Goal: Complete application form: Complete application form

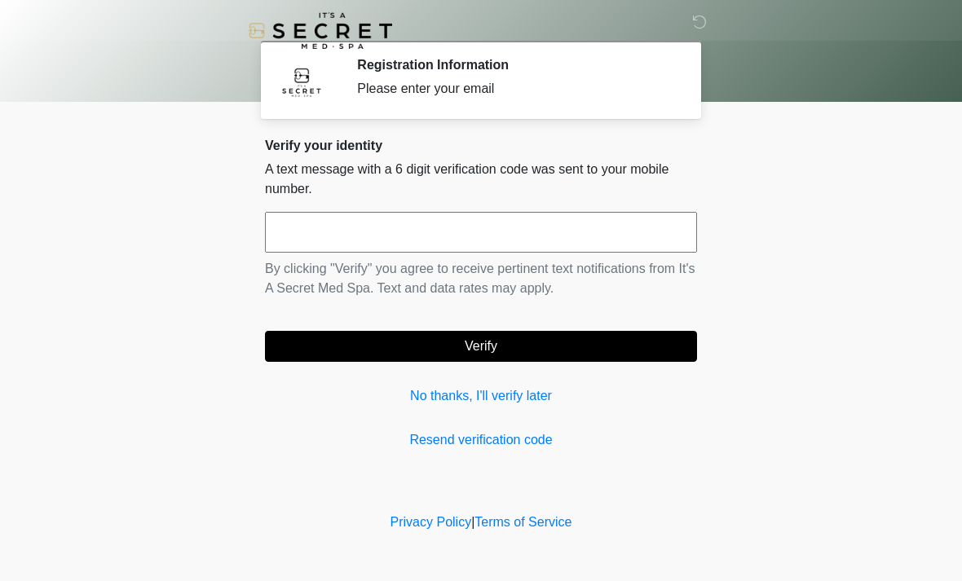
click at [544, 231] on input "text" at bounding box center [481, 232] width 432 height 41
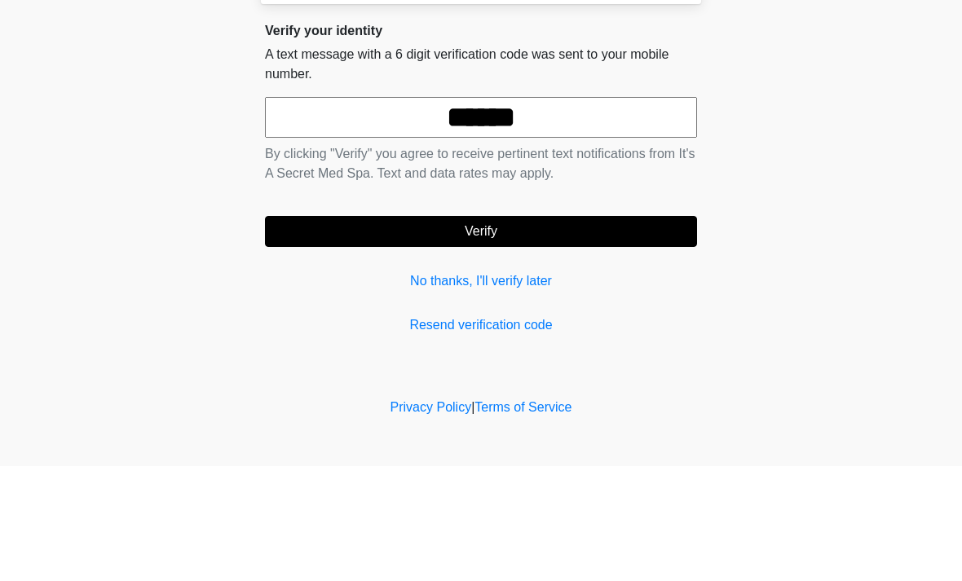
type input "******"
click at [563, 331] on button "Verify" at bounding box center [481, 346] width 432 height 31
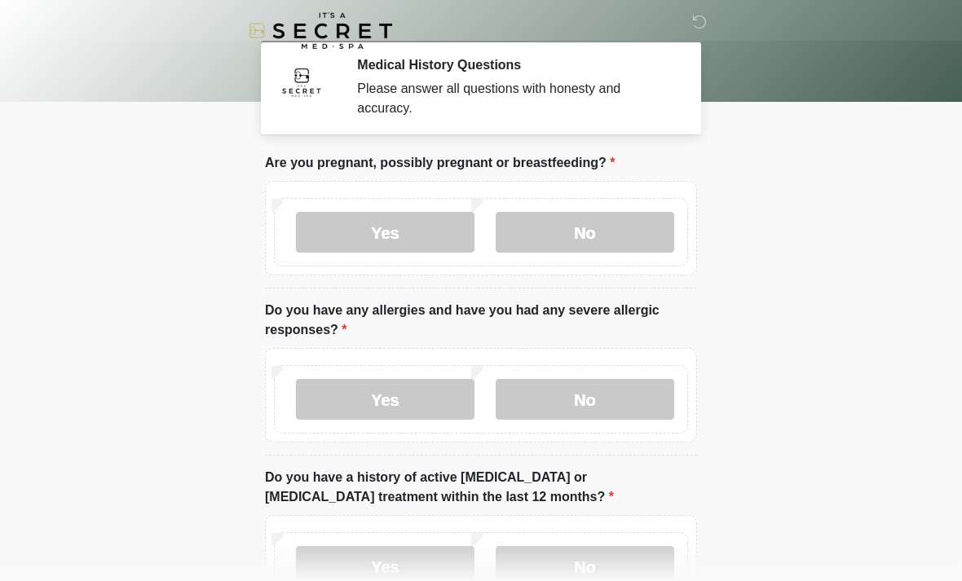
click at [622, 237] on label "No" at bounding box center [584, 232] width 178 height 41
click at [392, 393] on label "Yes" at bounding box center [385, 399] width 178 height 41
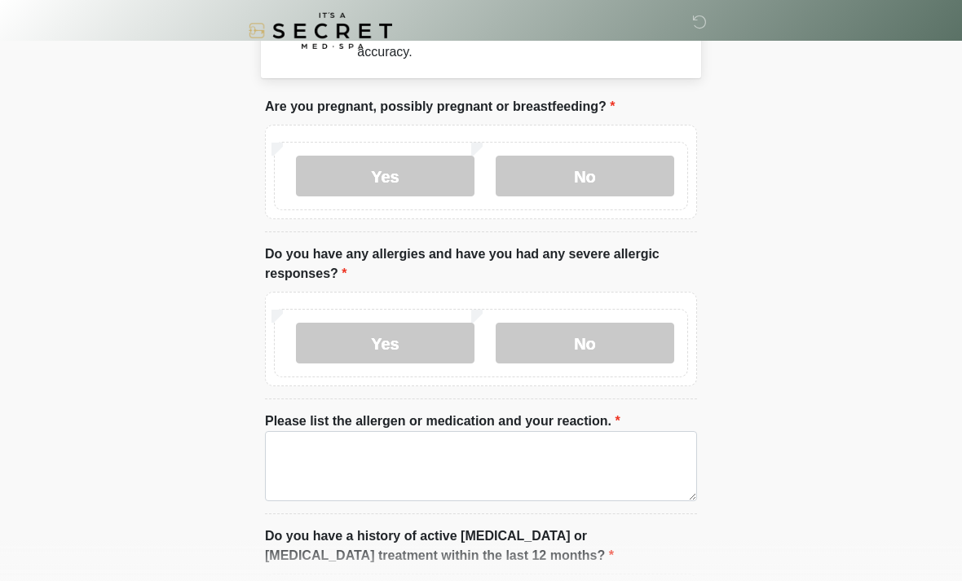
scroll to position [62, 0]
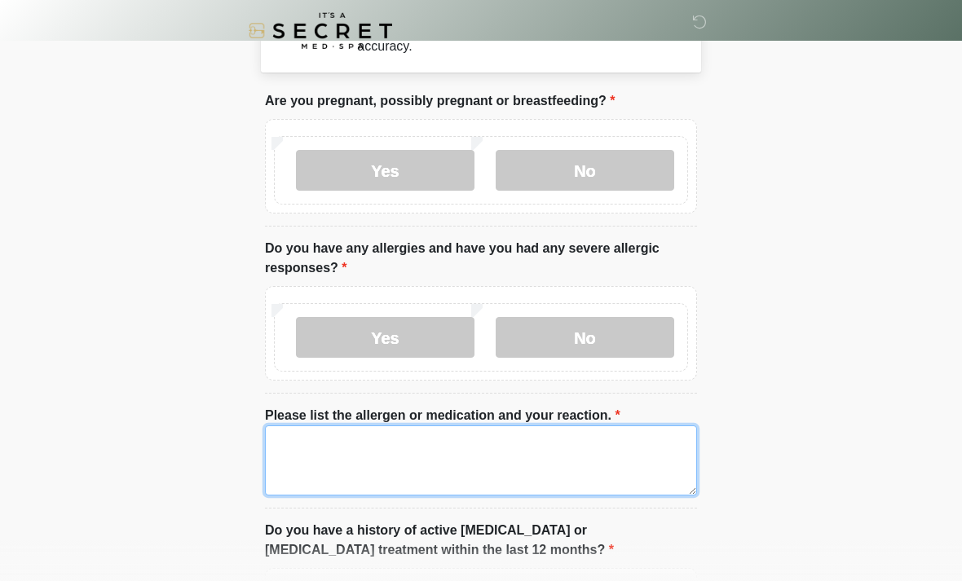
click at [537, 464] on textarea "Please list the allergen or medication and your reaction." at bounding box center [481, 460] width 432 height 70
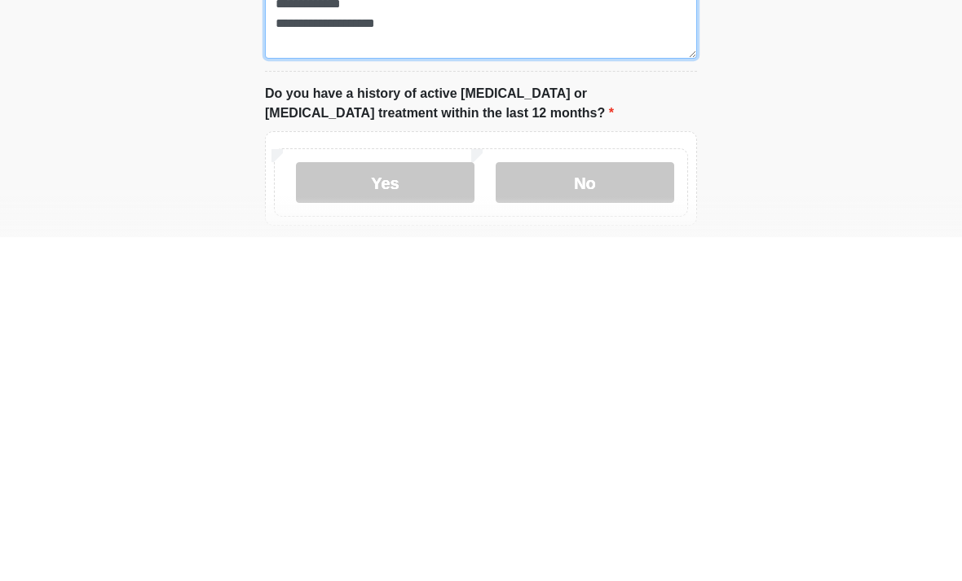
type textarea "**********"
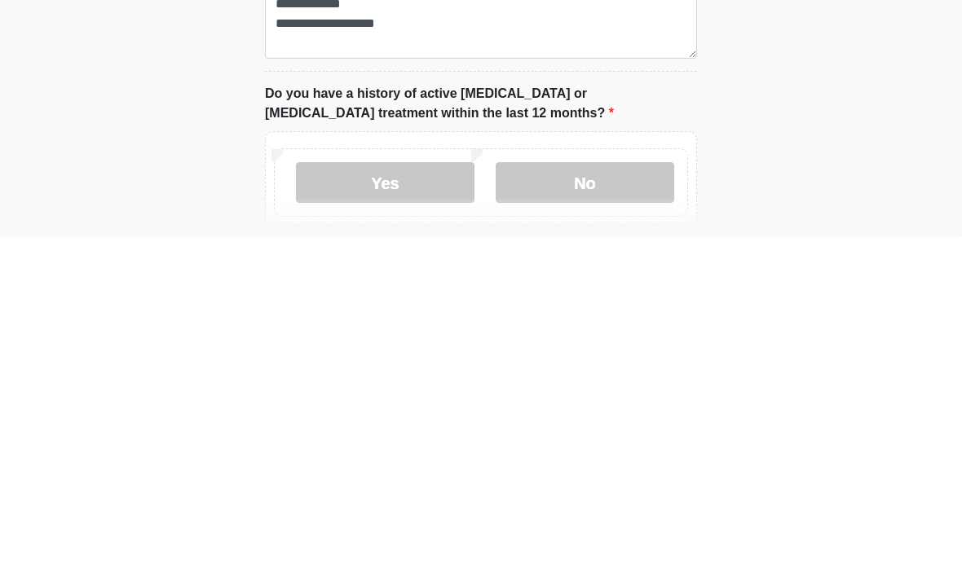
click at [629, 506] on label "No" at bounding box center [584, 526] width 178 height 41
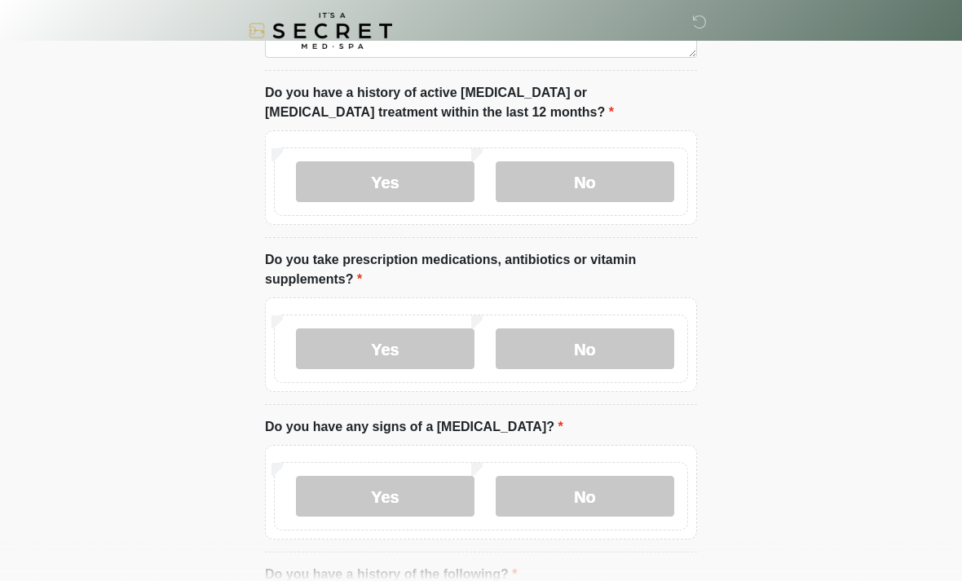
click at [607, 362] on label "No" at bounding box center [584, 348] width 178 height 41
click at [597, 497] on label "No" at bounding box center [584, 496] width 178 height 41
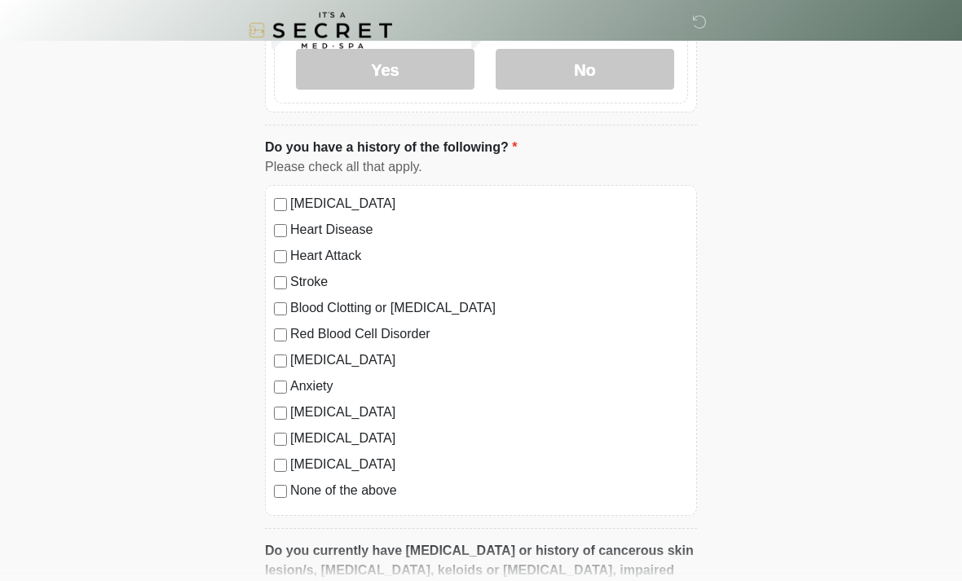
scroll to position [926, 0]
click at [263, 479] on div "This is the beginning of your virtual Good Faith Exam . ﻿﻿﻿﻿﻿﻿﻿﻿ This step is n…" at bounding box center [481, 160] width 456 height 1867
click at [292, 487] on label "None of the above" at bounding box center [489, 491] width 398 height 20
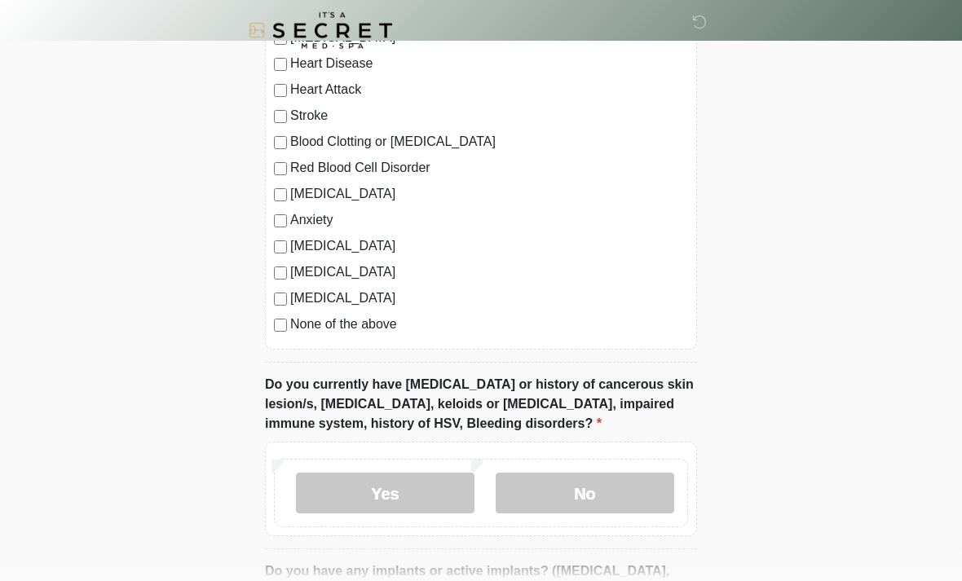
scroll to position [1091, 0]
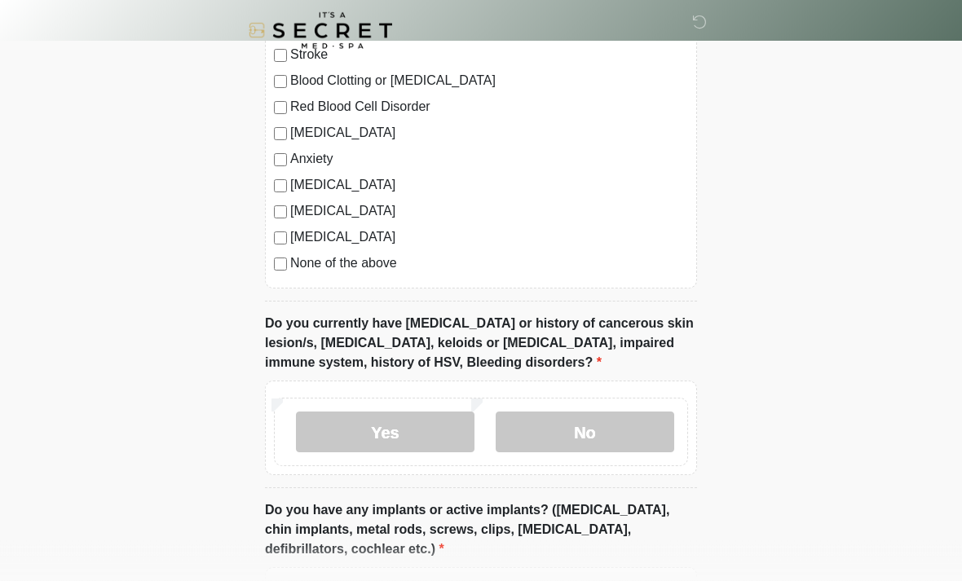
click at [613, 420] on label "No" at bounding box center [584, 432] width 178 height 41
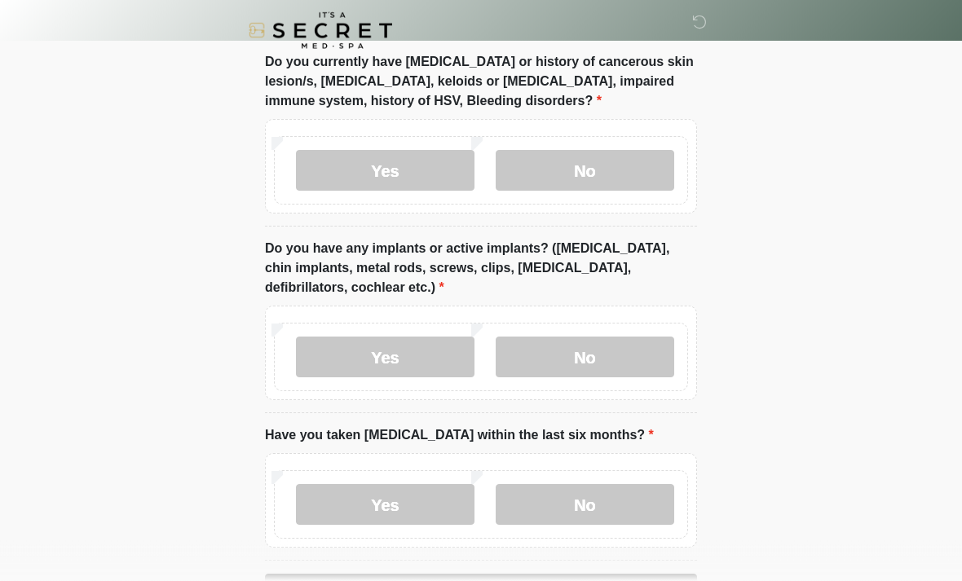
scroll to position [1415, 0]
click at [639, 360] on label "No" at bounding box center [584, 357] width 178 height 41
click at [632, 504] on label "No" at bounding box center [584, 504] width 178 height 41
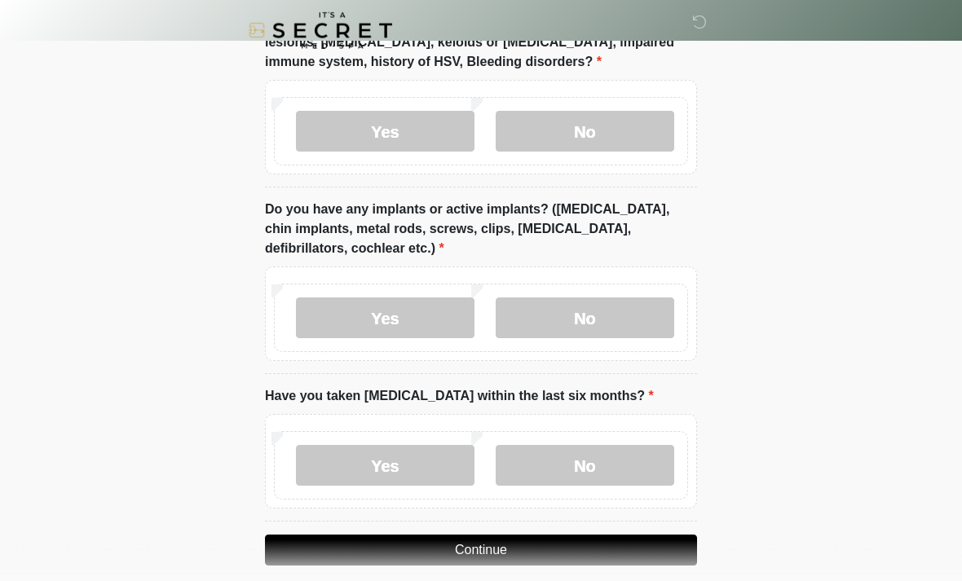
scroll to position [1471, 0]
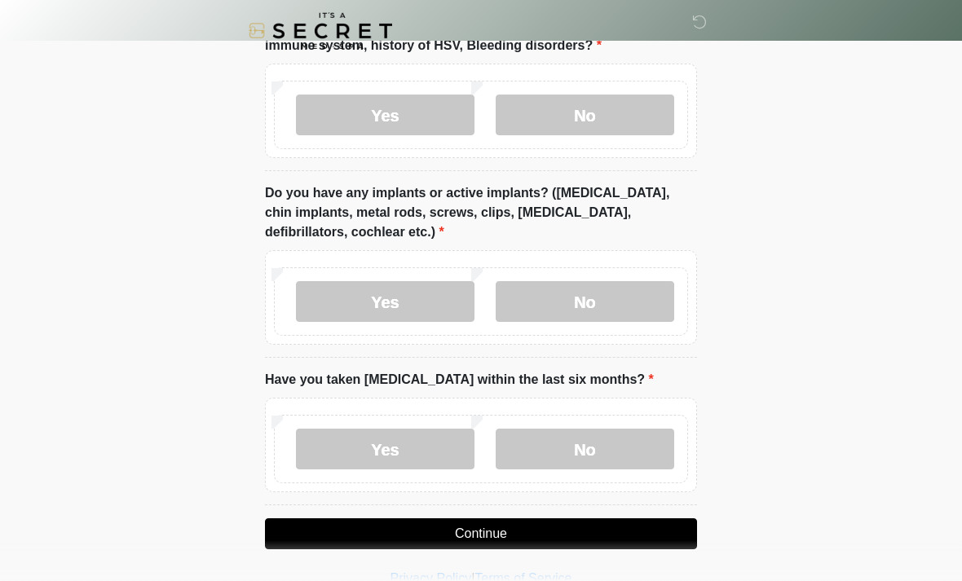
click at [586, 527] on button "Continue" at bounding box center [481, 533] width 432 height 31
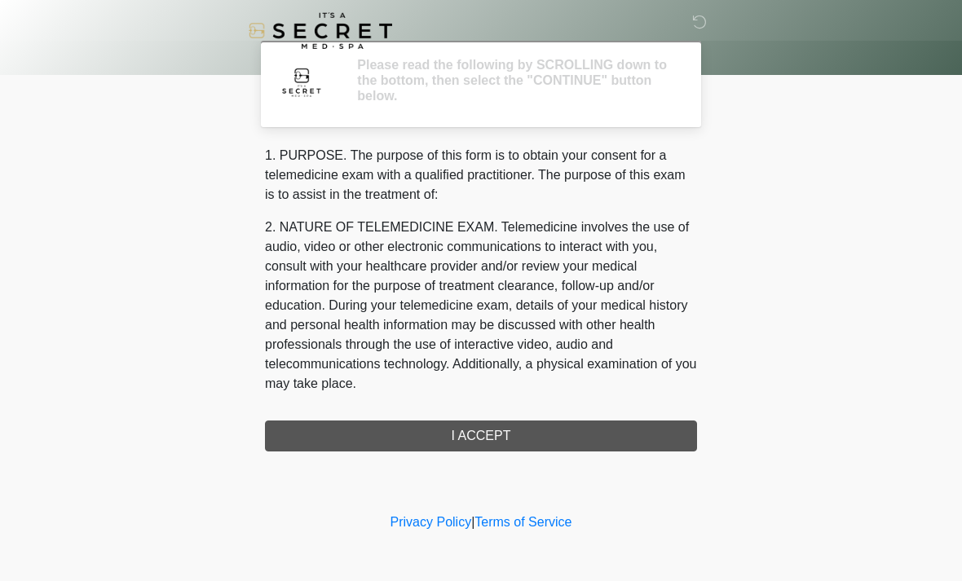
scroll to position [0, 0]
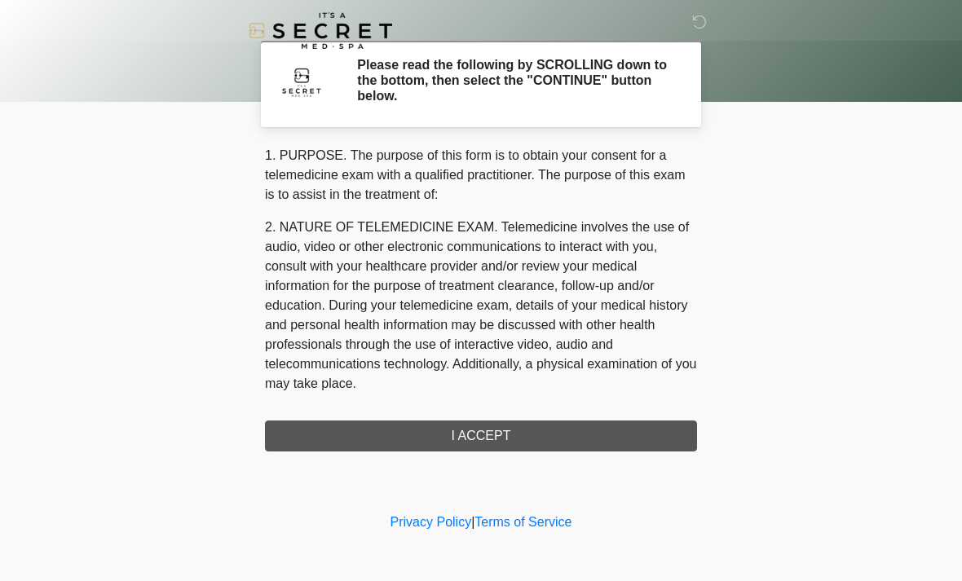
click at [533, 442] on div "1. PURPOSE. The purpose of this form is to obtain your consent for a telemedici…" at bounding box center [481, 299] width 432 height 306
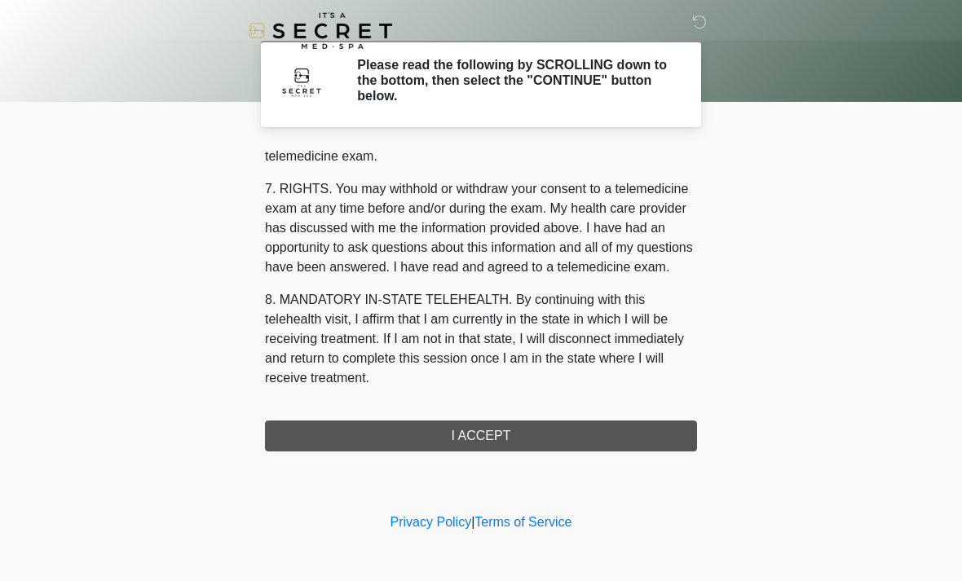
click at [528, 441] on div "1. PURPOSE. The purpose of this form is to obtain your consent for a telemedici…" at bounding box center [481, 299] width 432 height 306
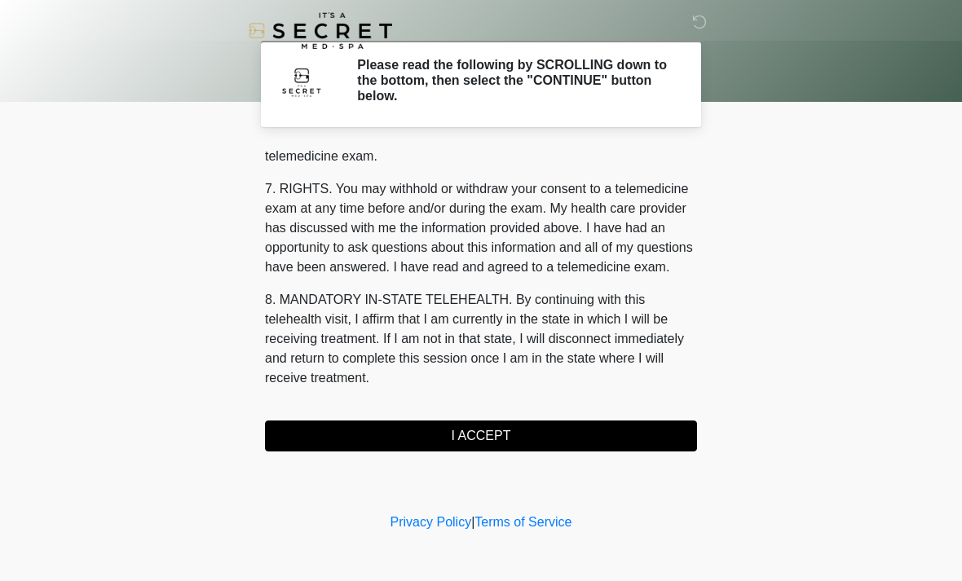
click at [512, 449] on button "I ACCEPT" at bounding box center [481, 435] width 432 height 31
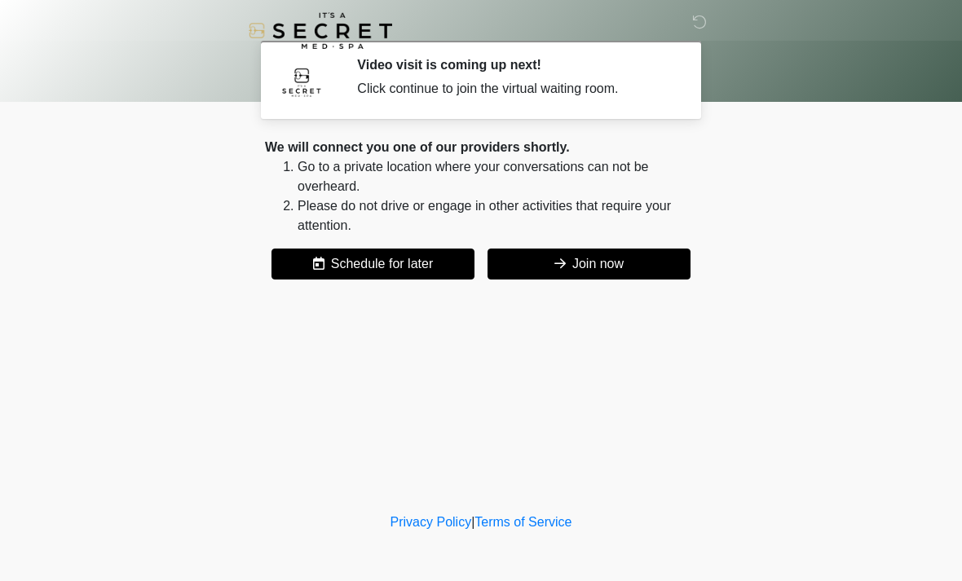
click at [614, 258] on button "Join now" at bounding box center [588, 264] width 203 height 31
